Goal: Information Seeking & Learning: Learn about a topic

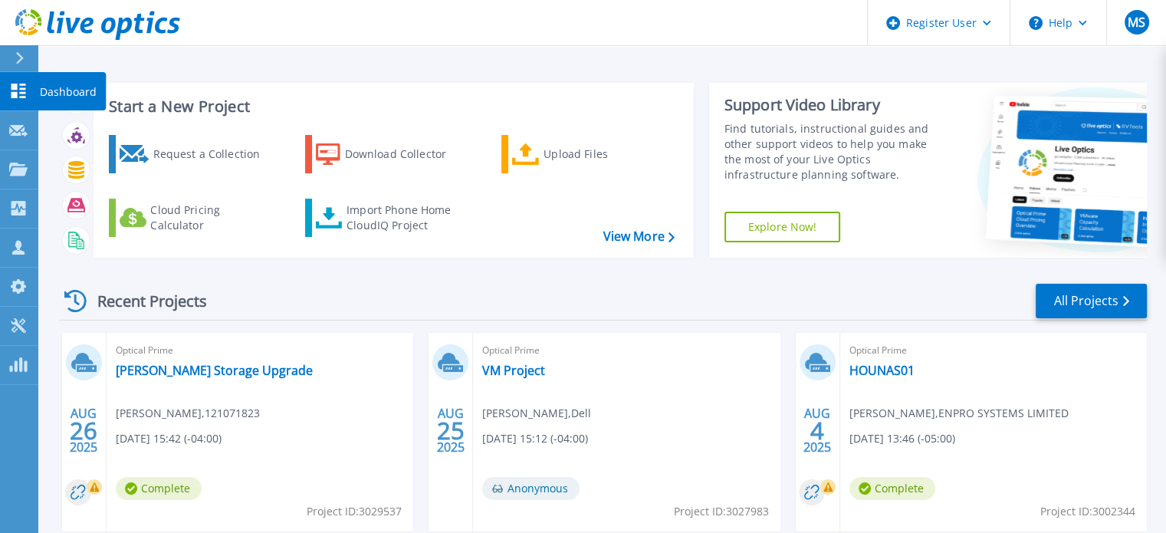
click at [17, 94] on icon at bounding box center [18, 91] width 15 height 15
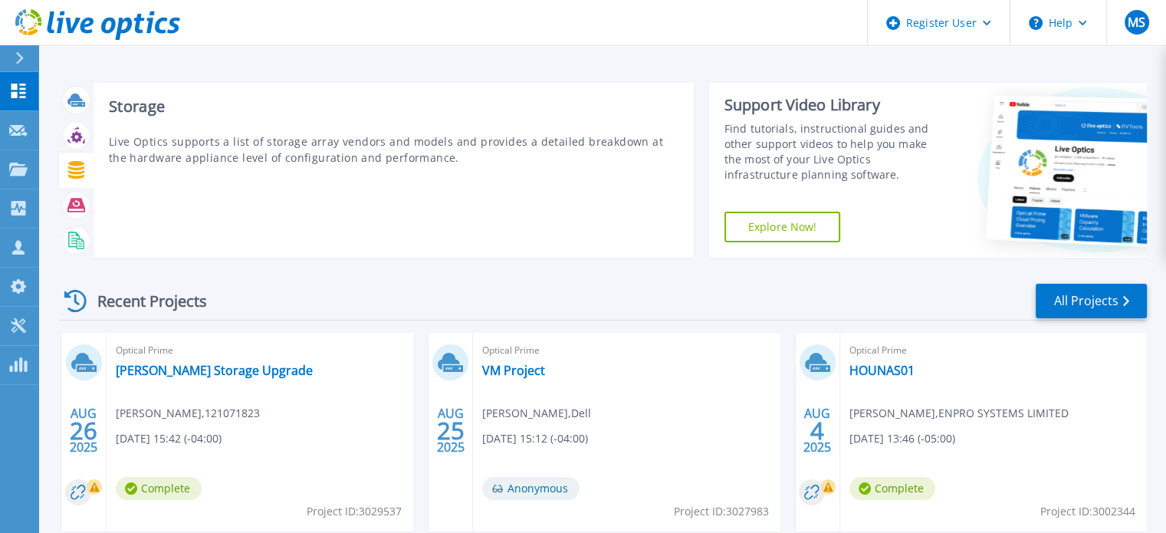
click at [79, 176] on icon at bounding box center [76, 170] width 16 height 18
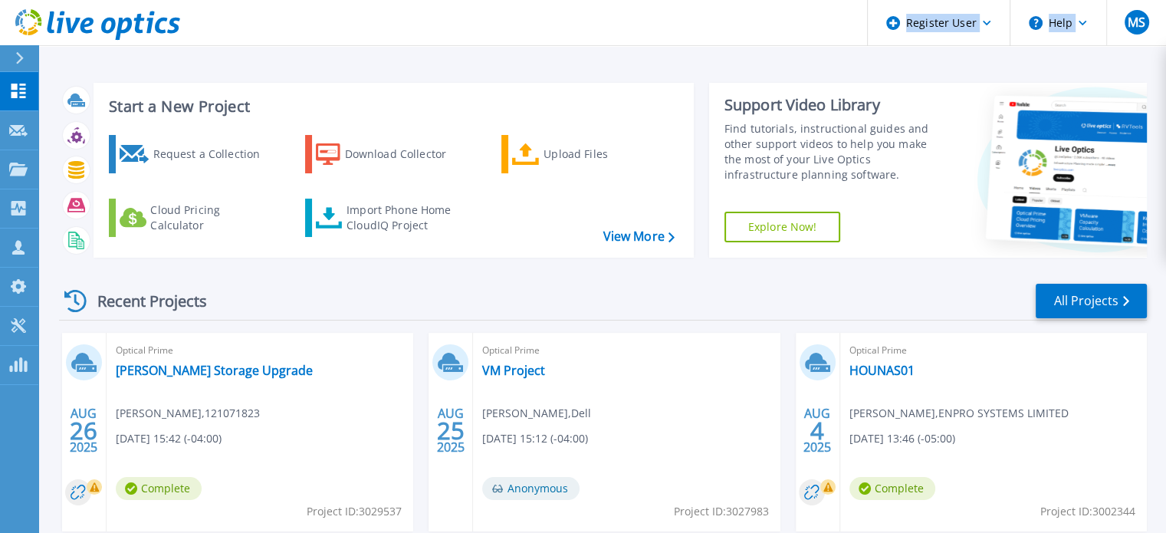
drag, startPoint x: 37, startPoint y: 165, endPoint x: 22, endPoint y: 23, distance: 142.5
click at [22, 23] on div "Register User Help MS Dell User Manas Shukla Manas.Shukla@Dell.com Dell My Prof…" at bounding box center [583, 23] width 1166 height 46
click at [23, 138] on link "Request Capture Request Capture" at bounding box center [19, 130] width 38 height 39
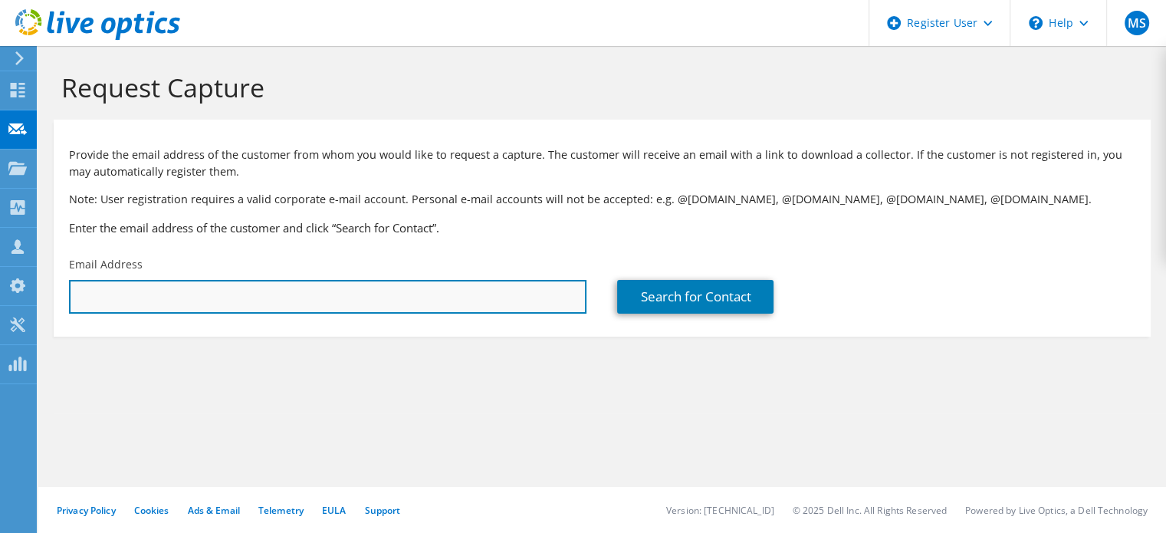
click at [257, 309] on input "text" at bounding box center [327, 297] width 517 height 34
type input "tiffany@curastory.co"
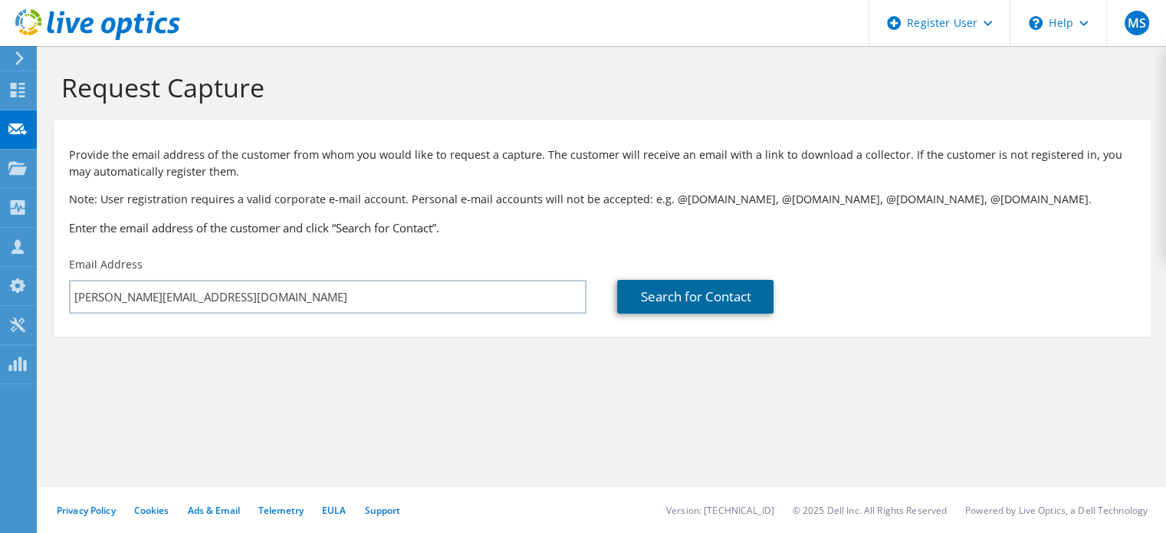
click at [717, 303] on link "Search for Contact" at bounding box center [695, 297] width 156 height 34
type input "Curastory"
type input "Tiffany"
type input "Kelly"
type input "United States"
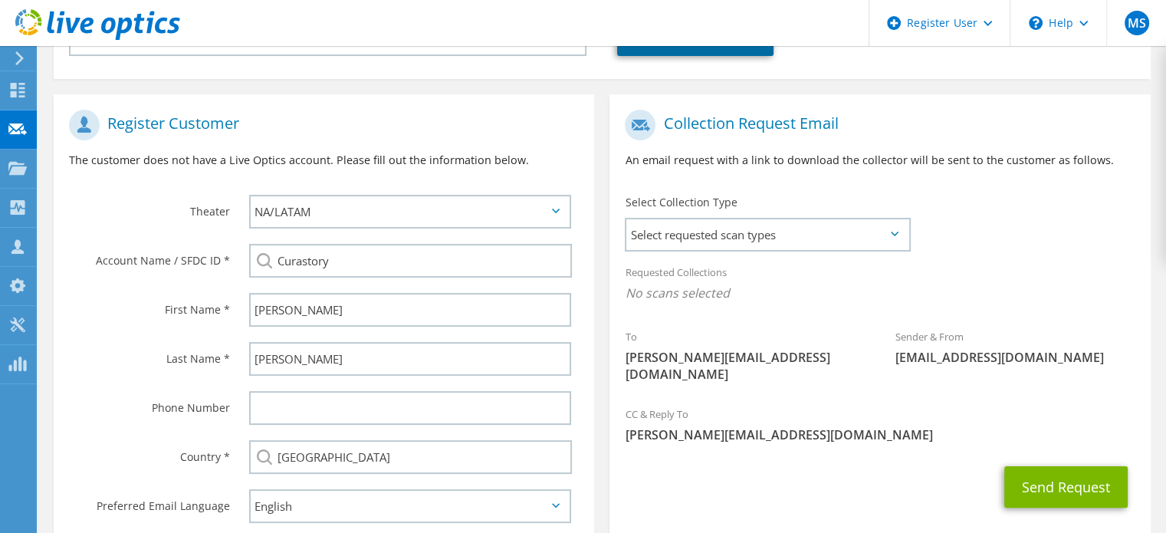
scroll to position [263, 0]
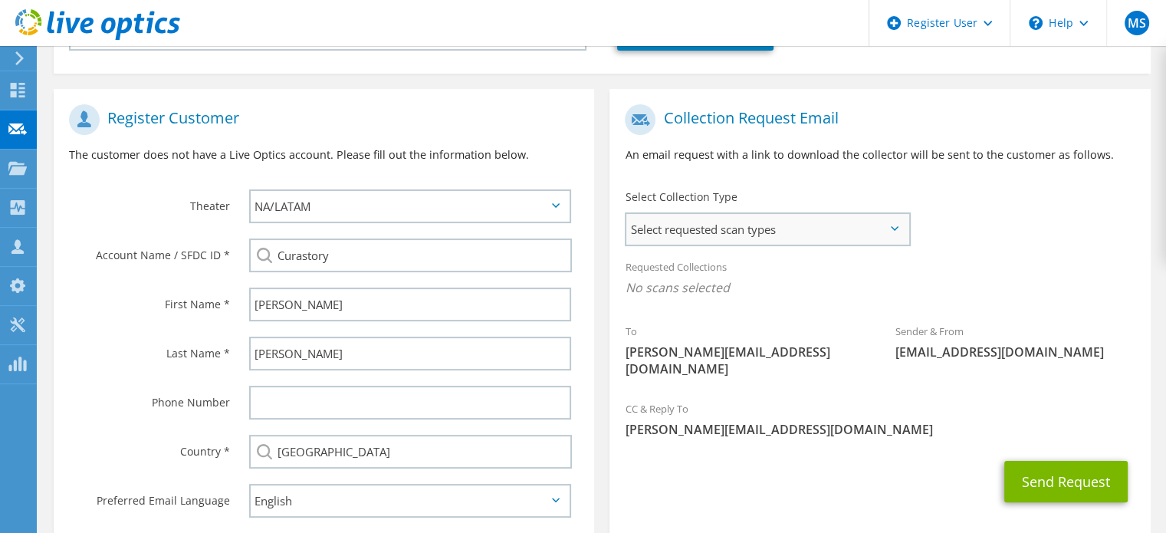
click at [739, 221] on span "Select requested scan types" at bounding box center [767, 229] width 282 height 31
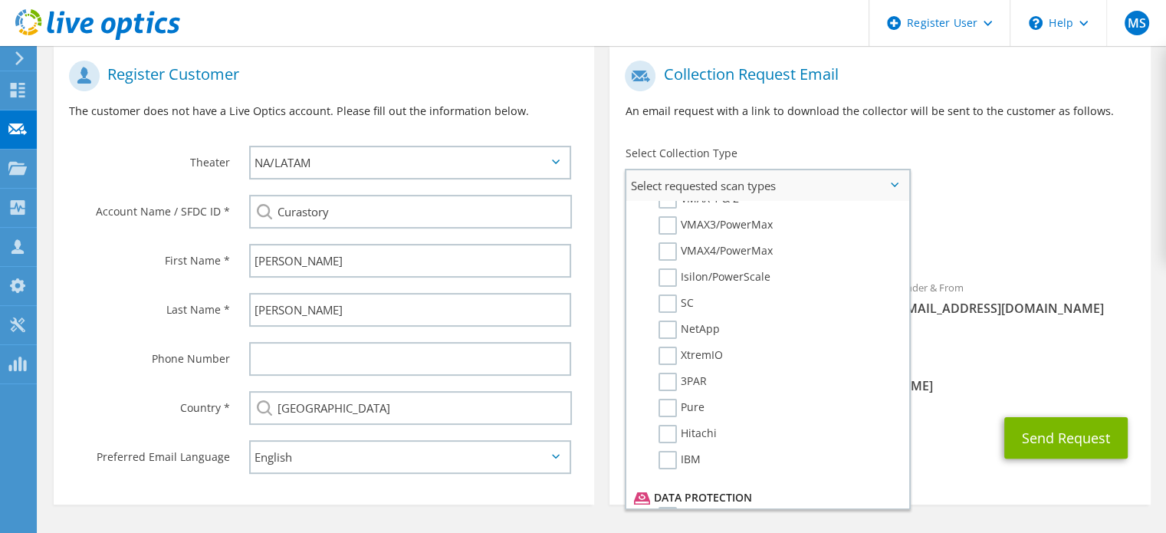
scroll to position [0, 0]
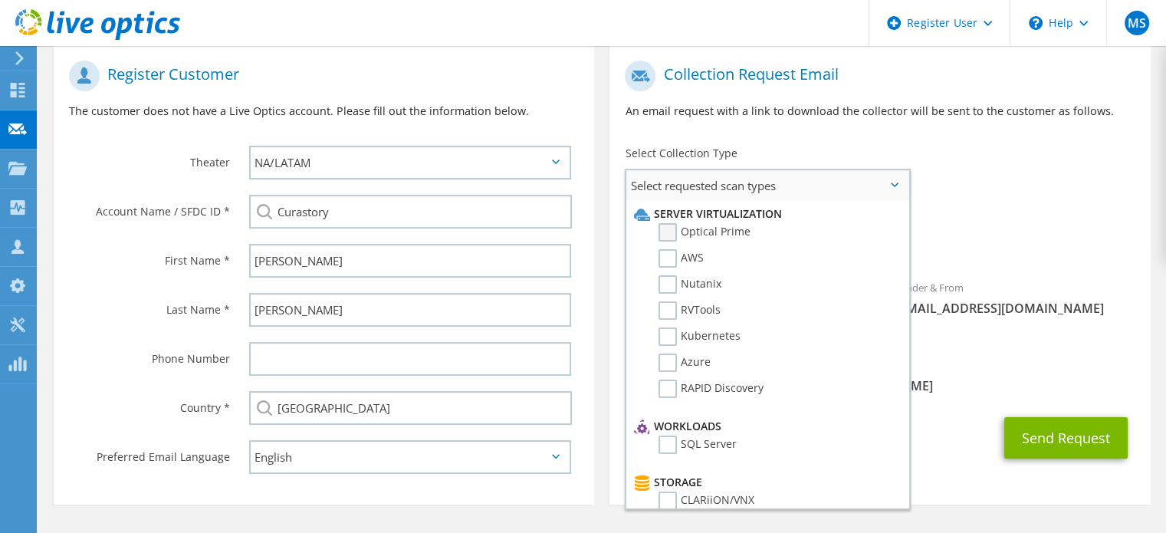
click at [673, 232] on label "Optical Prime" at bounding box center [704, 232] width 92 height 18
click at [0, 0] on input "Optical Prime" at bounding box center [0, 0] width 0 height 0
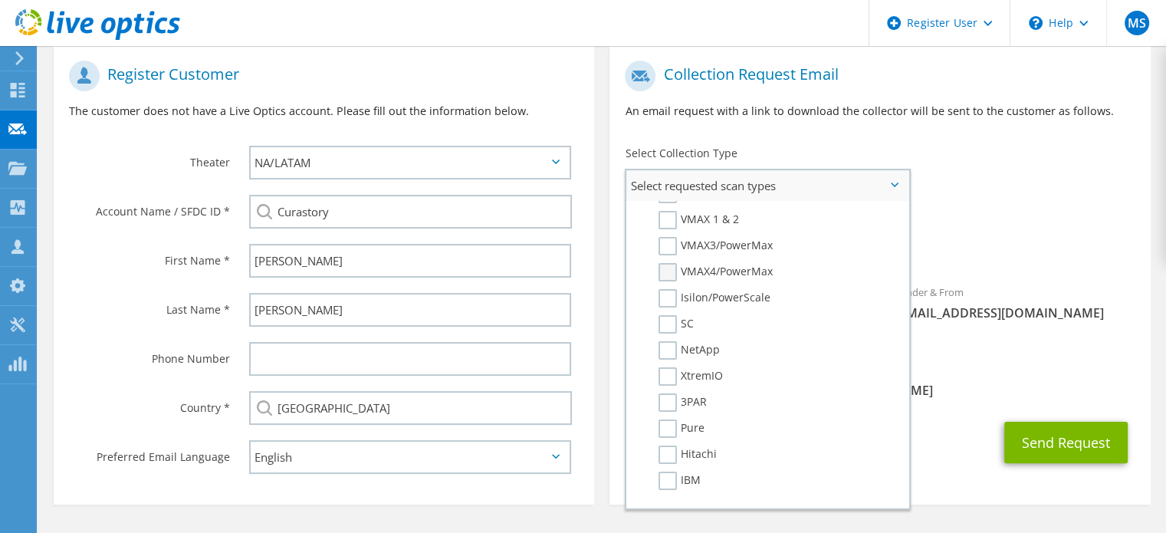
scroll to position [224, 0]
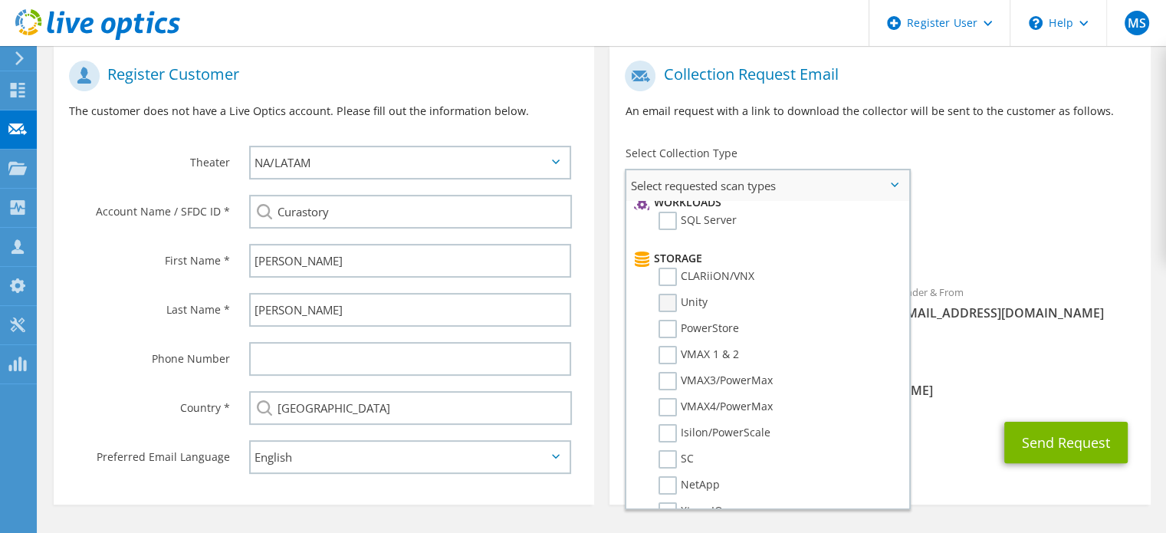
click at [659, 297] on label "Unity" at bounding box center [682, 303] width 49 height 18
click at [0, 0] on input "Unity" at bounding box center [0, 0] width 0 height 0
click at [671, 303] on label "Unity" at bounding box center [682, 303] width 49 height 18
click at [0, 0] on input "Unity" at bounding box center [0, 0] width 0 height 0
click at [1042, 185] on div "To tiffany@curastory.co Sender & From liveoptics@liveoptics.com" at bounding box center [879, 203] width 540 height 300
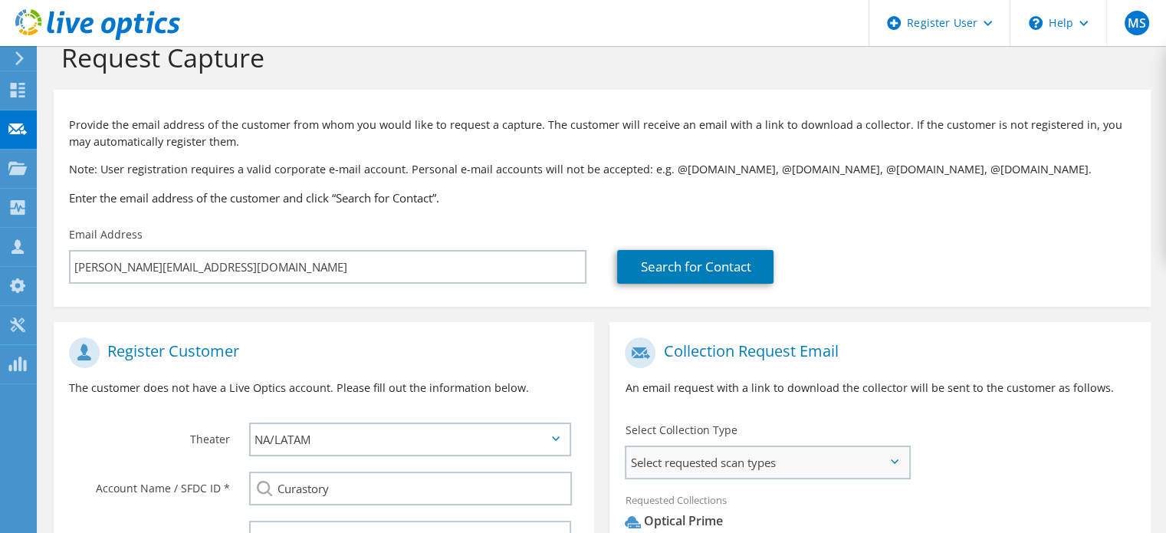
scroll to position [0, 0]
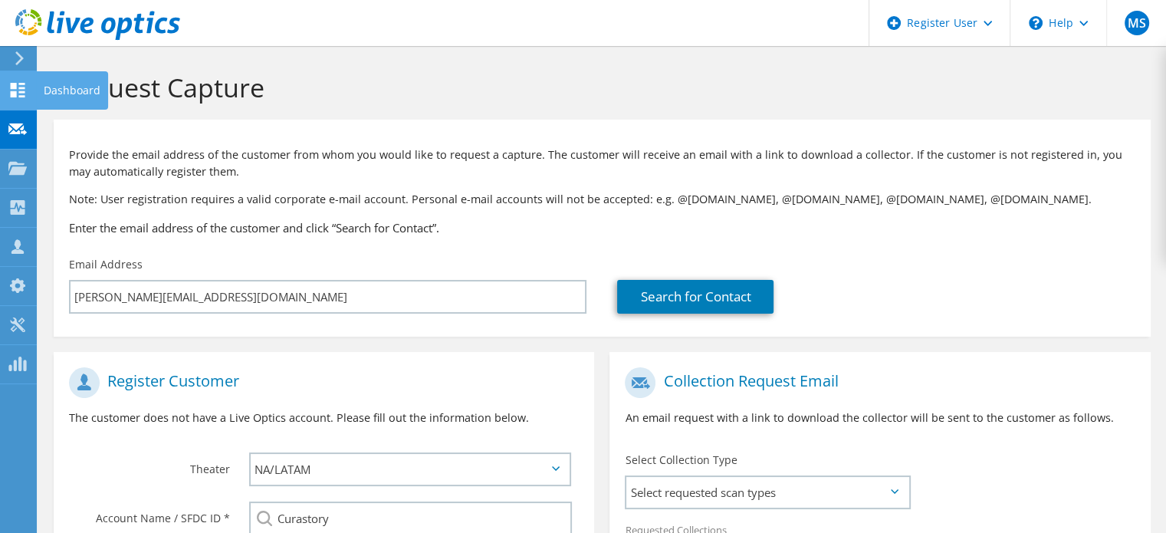
click at [17, 84] on icon at bounding box center [17, 90] width 18 height 15
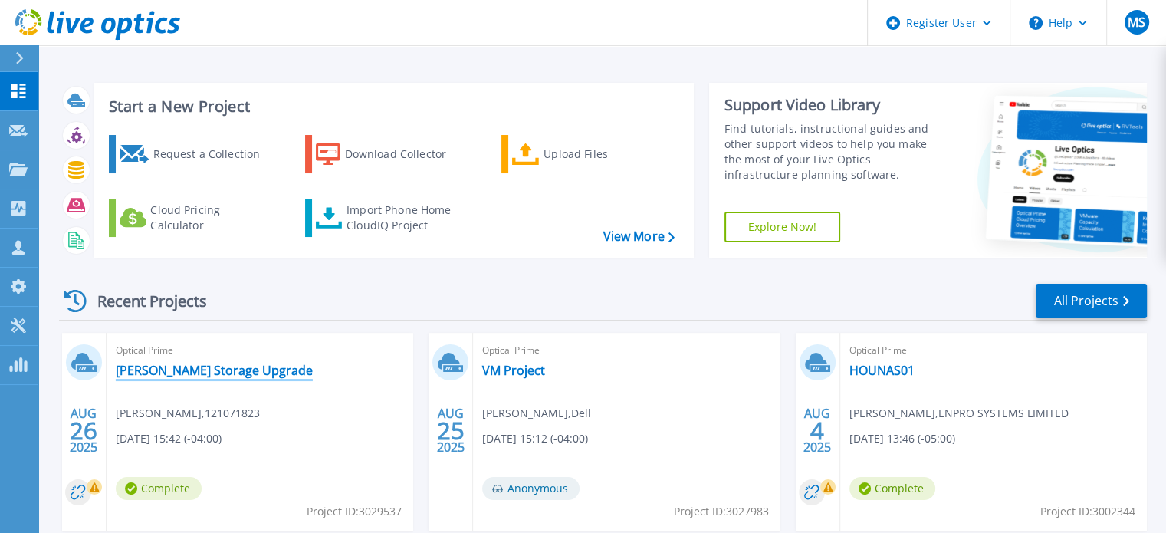
click at [208, 364] on link "[PERSON_NAME] Storage Upgrade" at bounding box center [214, 369] width 197 height 15
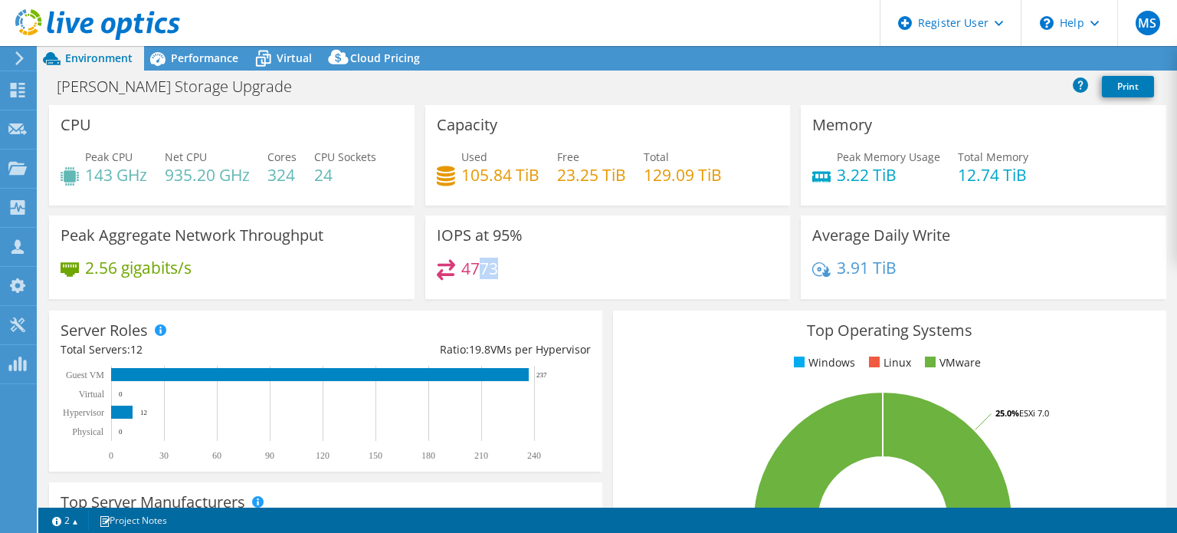
drag, startPoint x: 503, startPoint y: 263, endPoint x: 473, endPoint y: 265, distance: 30.0
click at [473, 265] on div "4773" at bounding box center [608, 275] width 343 height 33
click at [178, 57] on span "Performance" at bounding box center [204, 58] width 67 height 15
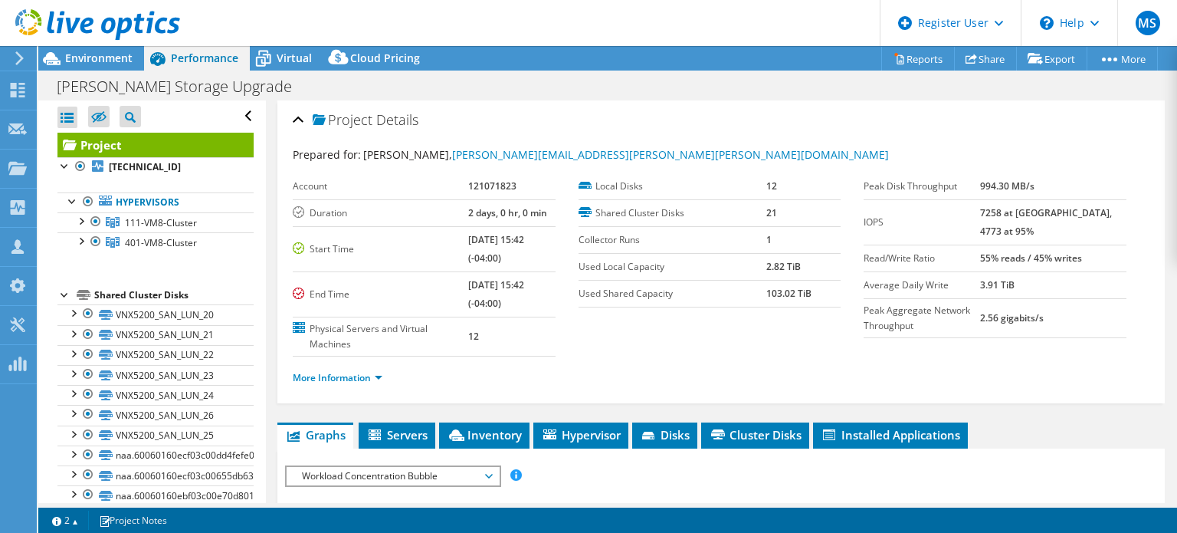
drag, startPoint x: 998, startPoint y: 210, endPoint x: 1028, endPoint y: 211, distance: 30.7
click at [1028, 211] on tr "IOPS 7258 at Peak, 4773 at 95%" at bounding box center [995, 221] width 263 height 45
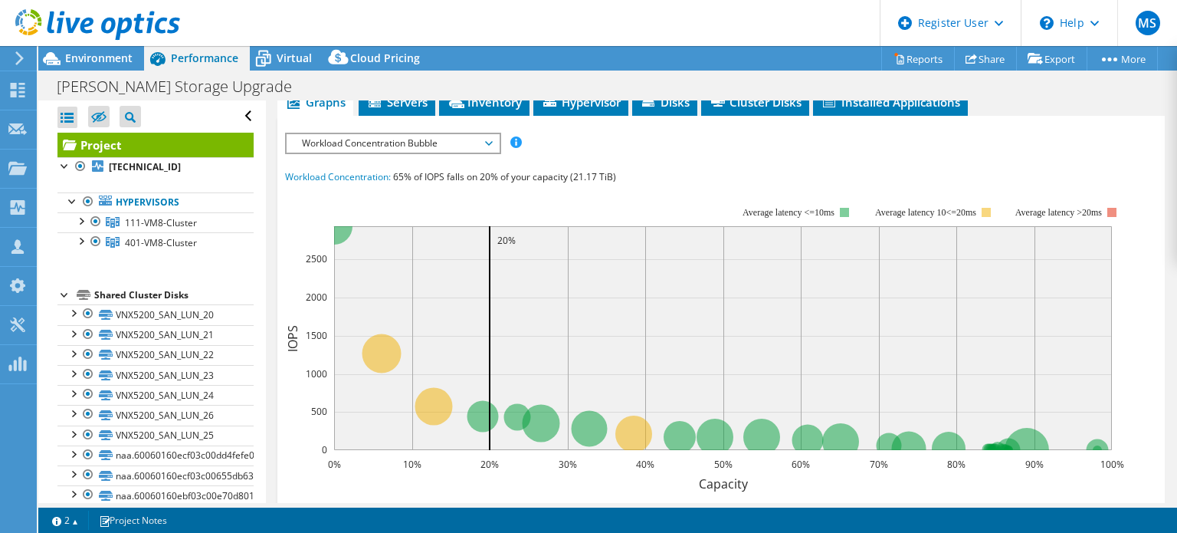
scroll to position [302, 0]
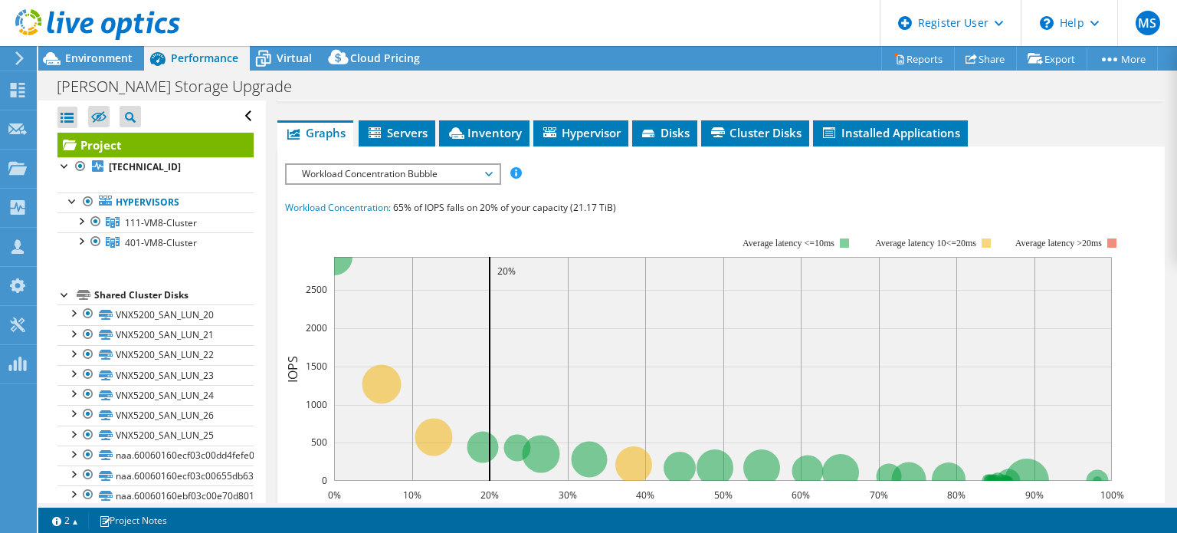
click at [405, 169] on span "Workload Concentration Bubble" at bounding box center [392, 174] width 197 height 18
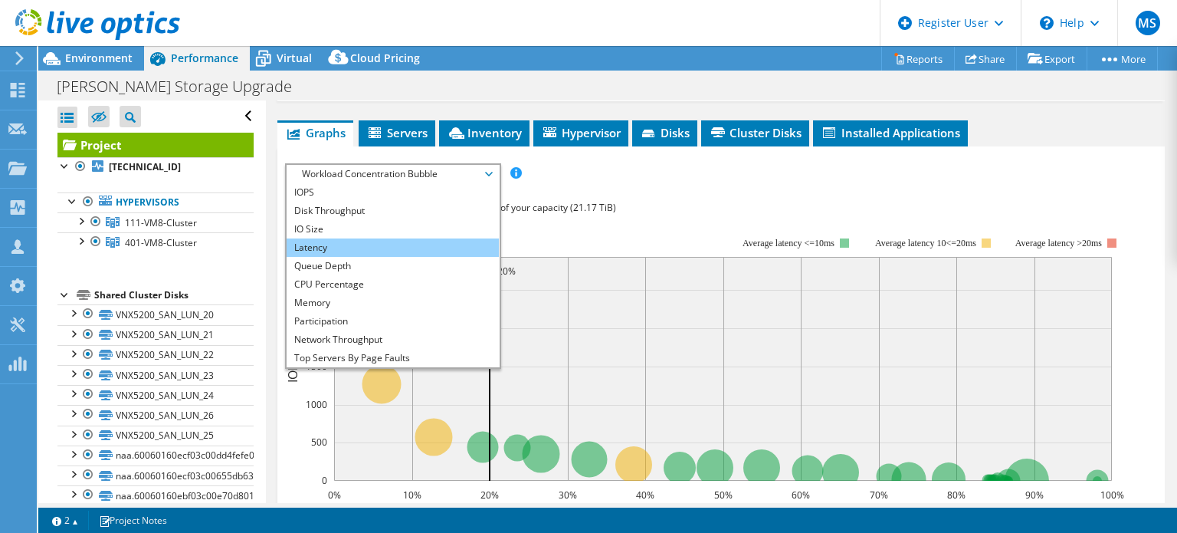
click at [374, 241] on li "Latency" at bounding box center [393, 247] width 212 height 18
click at [400, 248] on li "Latency" at bounding box center [393, 247] width 212 height 18
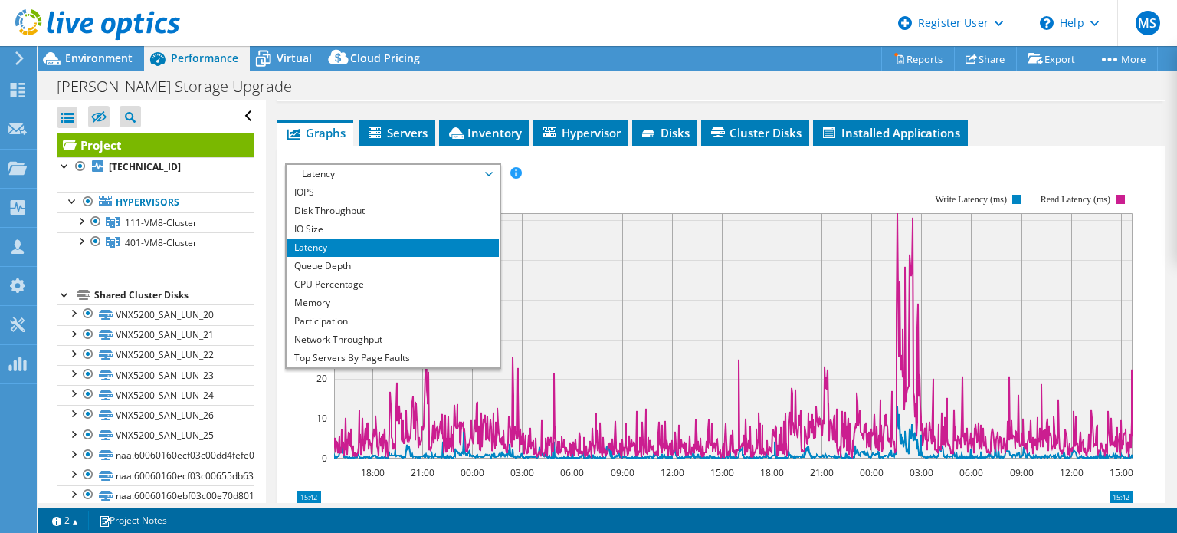
click at [293, 434] on rect at bounding box center [709, 325] width 848 height 307
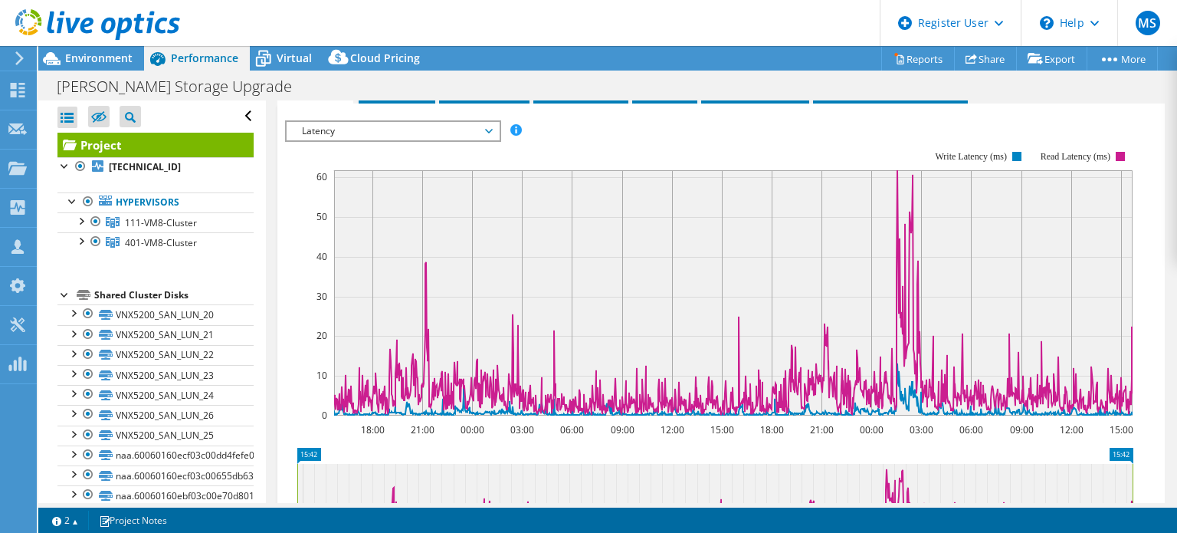
scroll to position [343, 0]
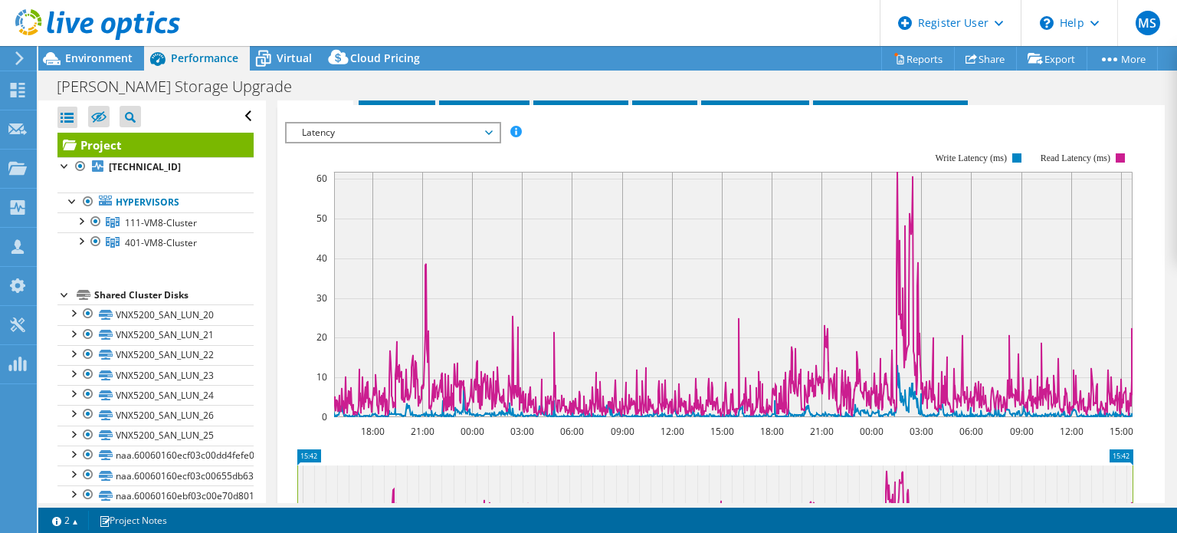
click at [408, 147] on rect at bounding box center [709, 284] width 848 height 307
click at [389, 139] on rect at bounding box center [709, 284] width 848 height 307
click at [366, 133] on span "Latency" at bounding box center [392, 132] width 197 height 18
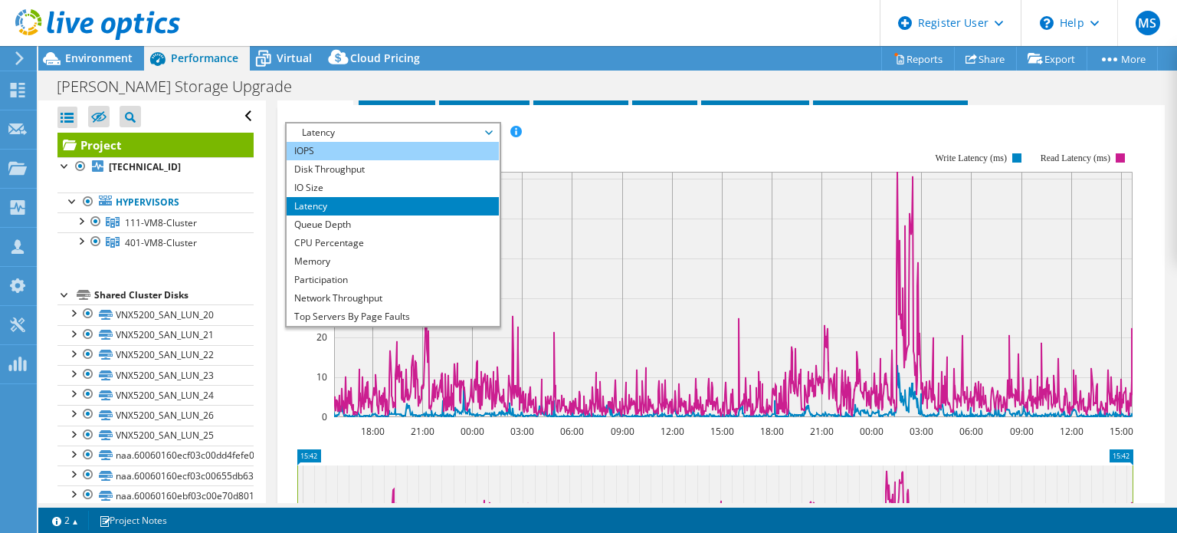
click at [351, 147] on li "IOPS" at bounding box center [393, 151] width 212 height 18
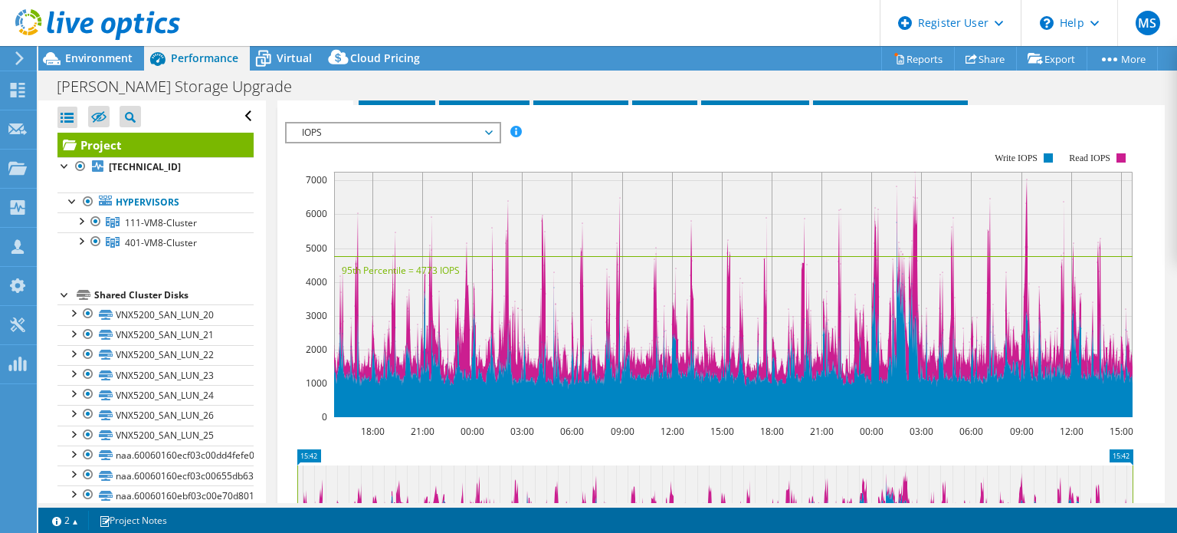
click at [317, 136] on span "IOPS" at bounding box center [392, 132] width 197 height 18
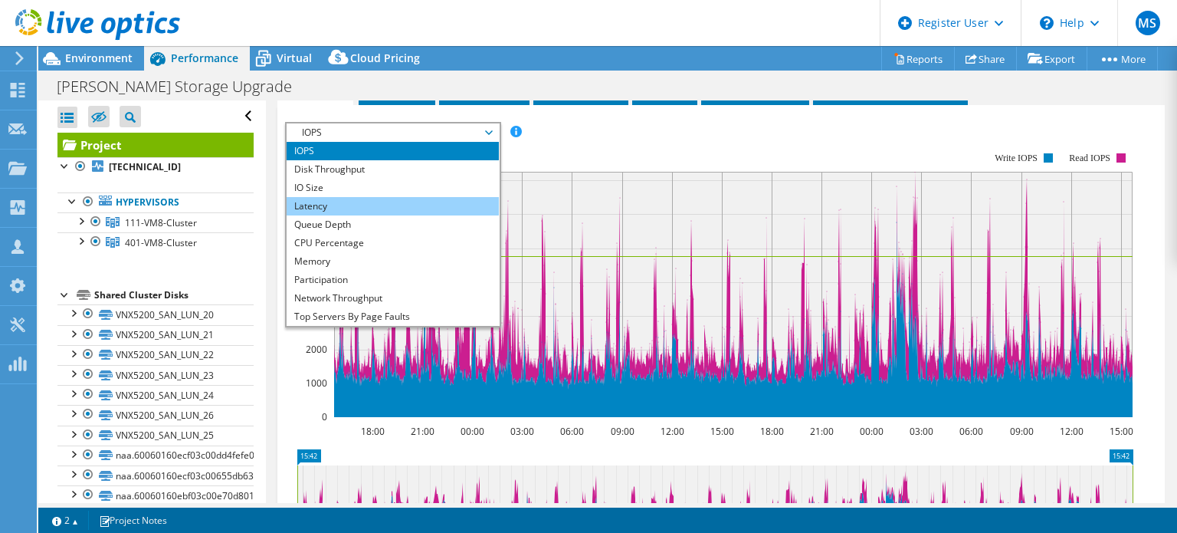
click at [333, 192] on li "IO Size" at bounding box center [393, 188] width 212 height 18
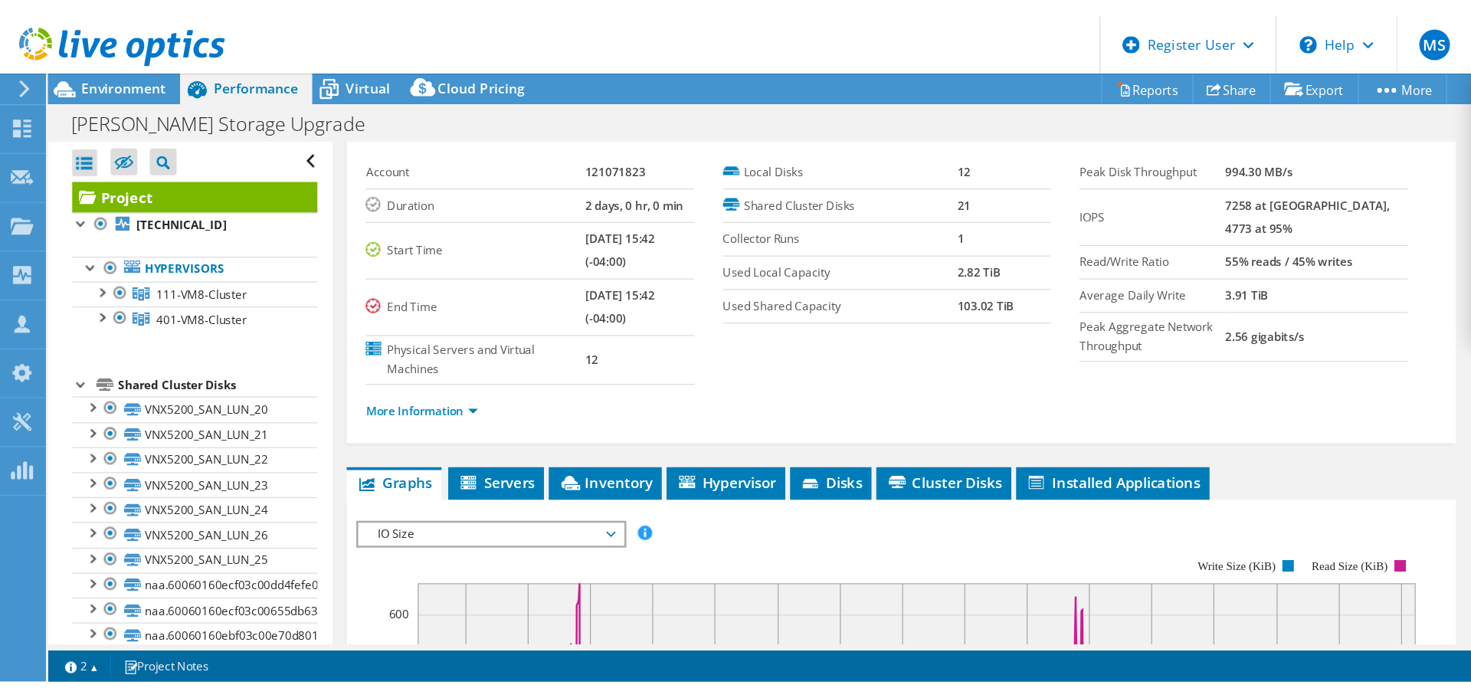
scroll to position [0, 0]
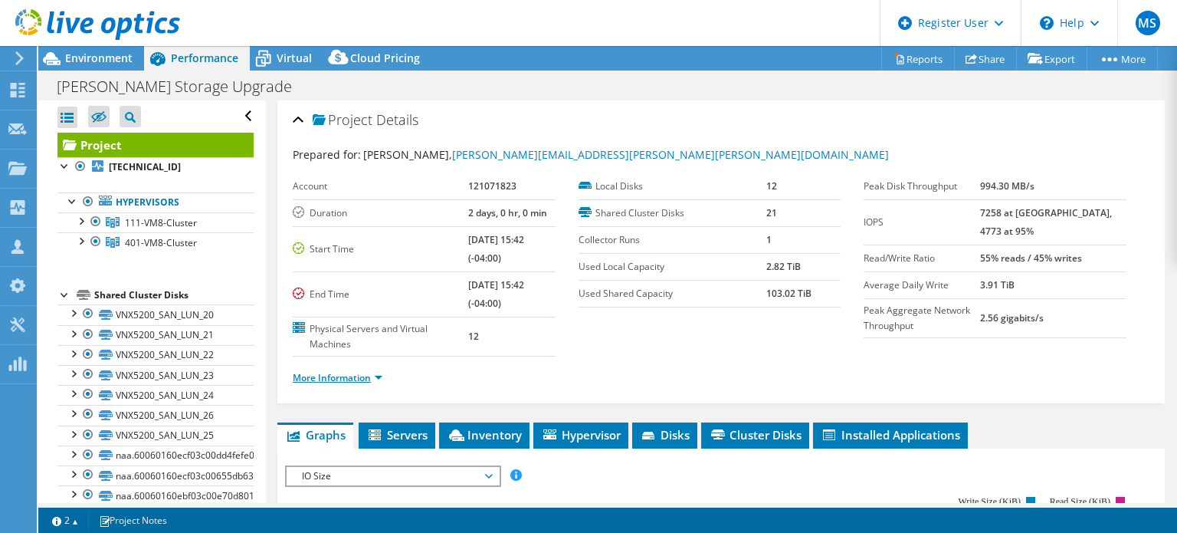
click at [373, 373] on link "More Information" at bounding box center [338, 377] width 90 height 13
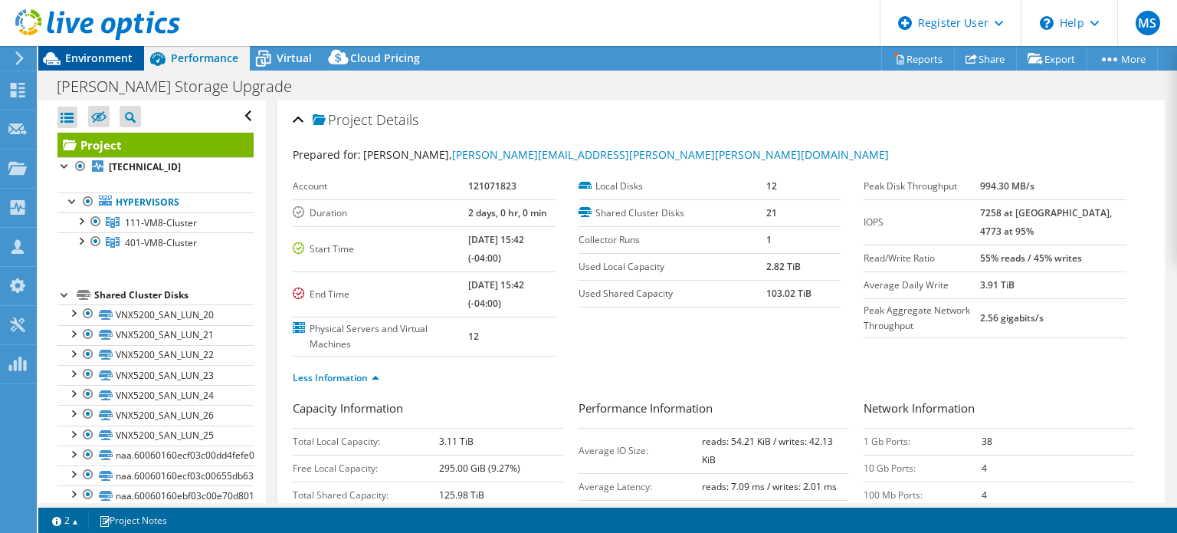
click at [103, 57] on span "Environment" at bounding box center [98, 58] width 67 height 15
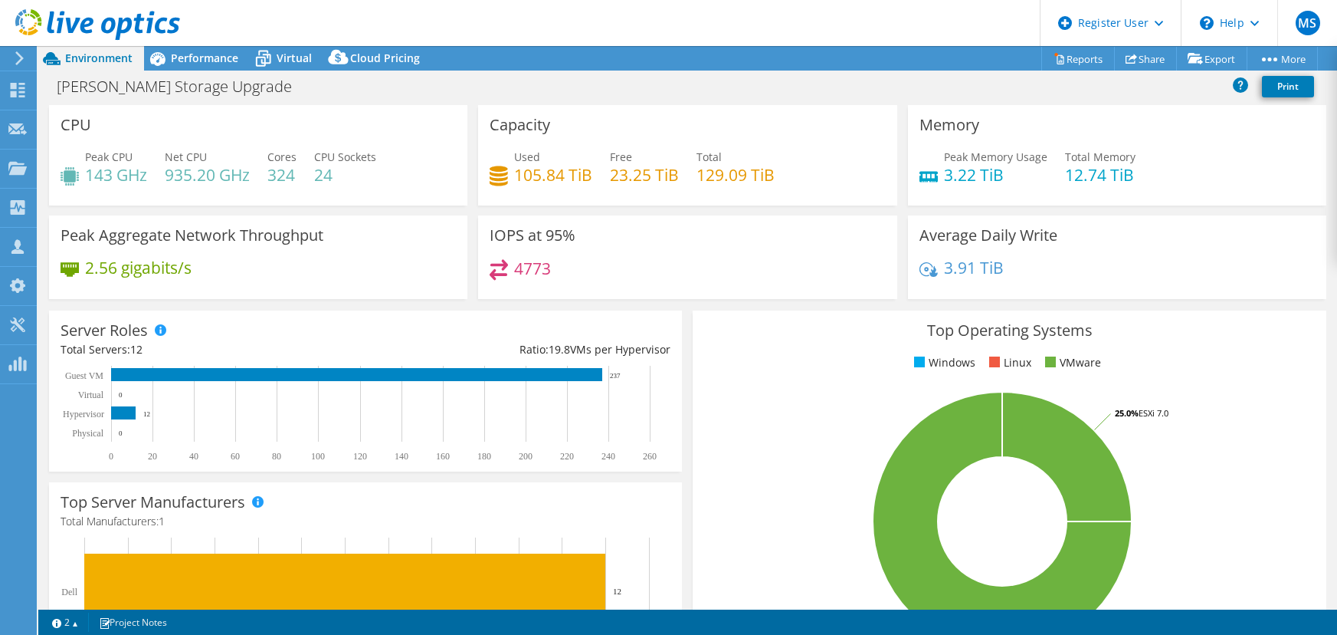
select select "USD"
